Goal: Information Seeking & Learning: Check status

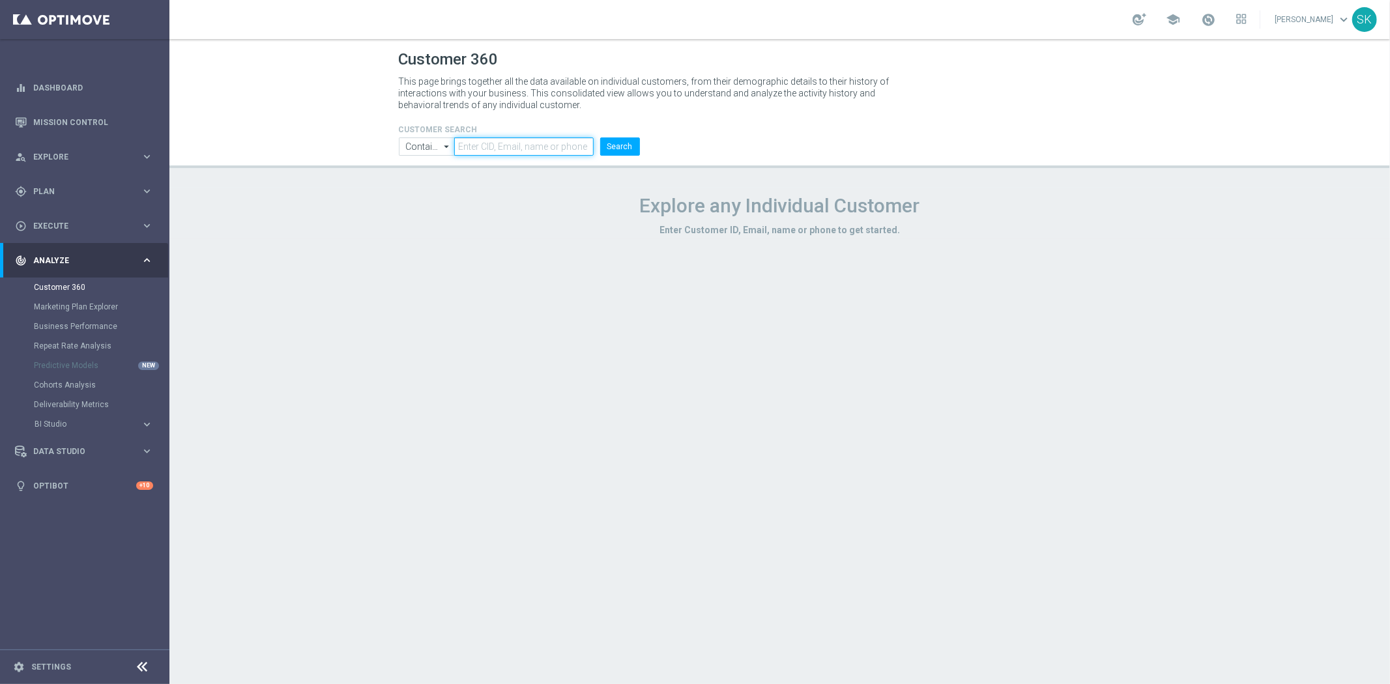
click at [476, 149] on input "text" at bounding box center [523, 147] width 139 height 18
paste input "950074"
type input "950074"
click at [624, 146] on button "Search" at bounding box center [620, 147] width 40 height 18
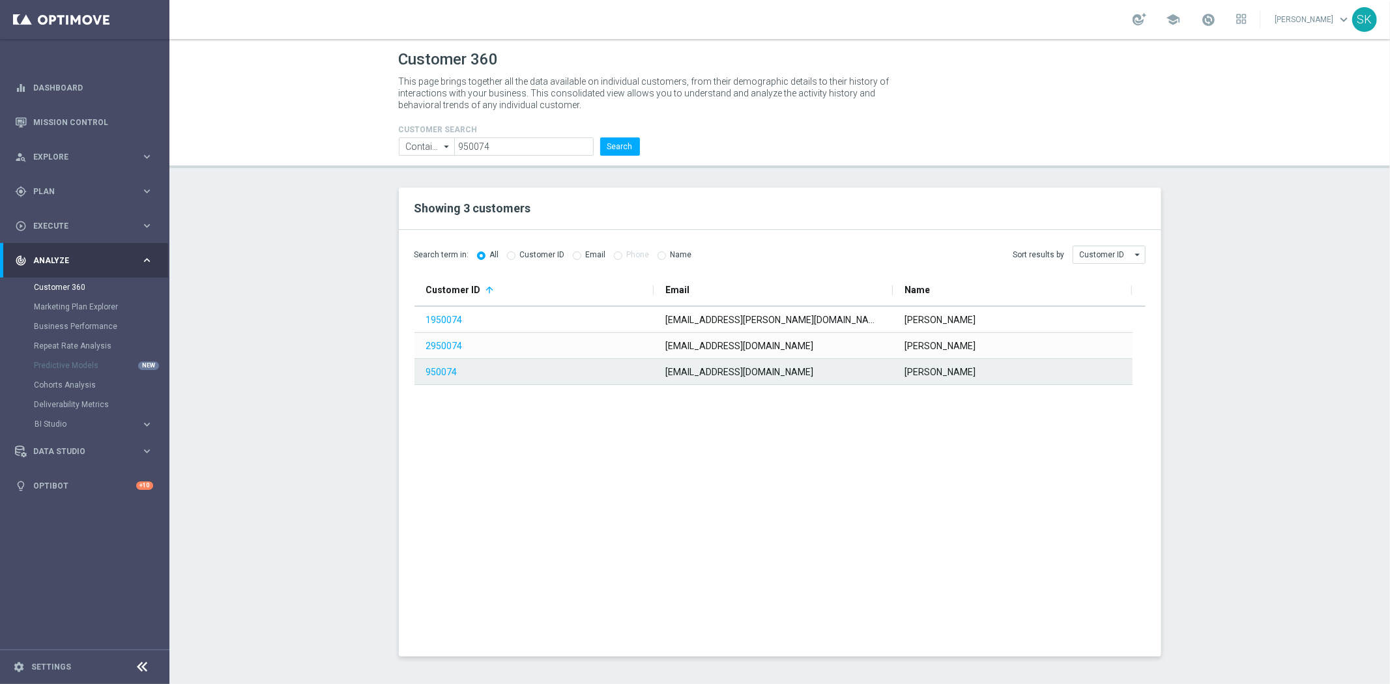
click at [444, 378] on span "950074" at bounding box center [533, 372] width 214 height 25
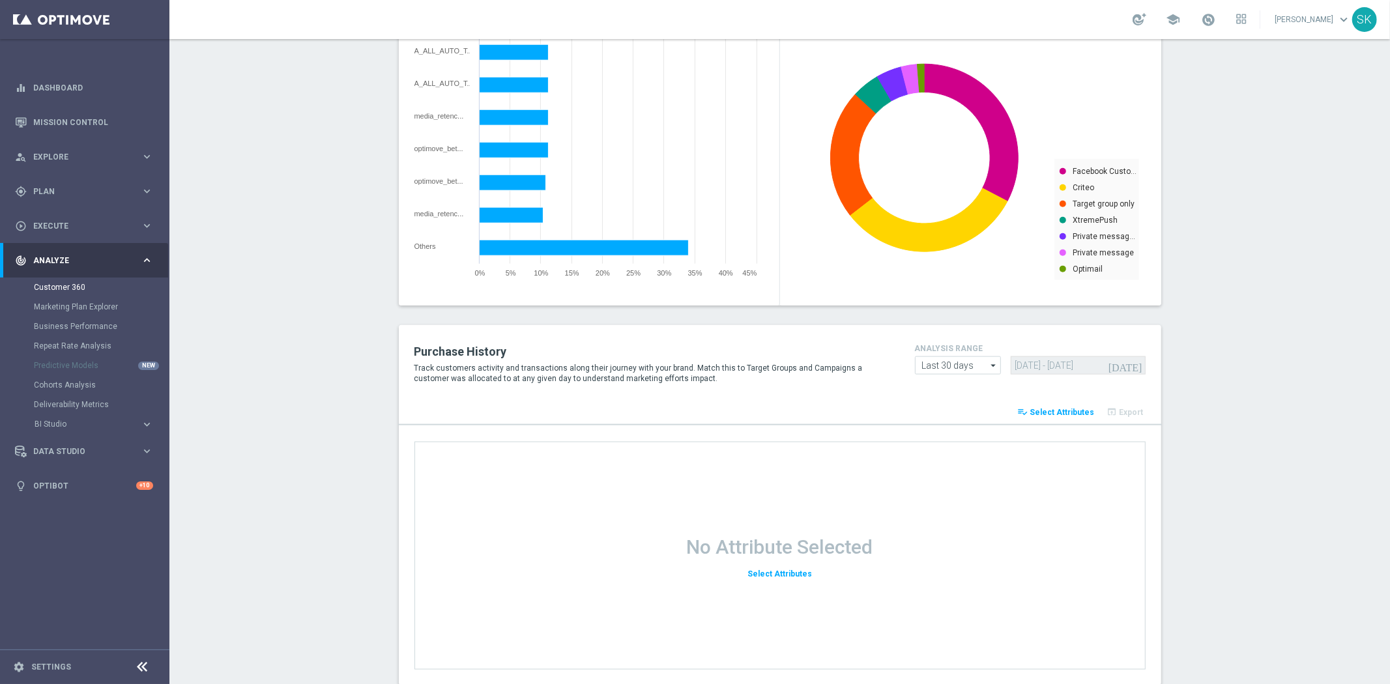
scroll to position [1575, 0]
